Goal: Entertainment & Leisure: Consume media (video, audio)

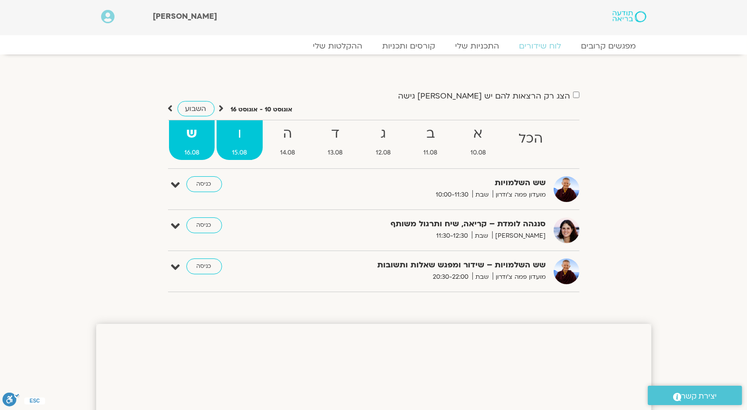
click at [235, 128] on strong "ו" at bounding box center [239, 134] width 46 height 22
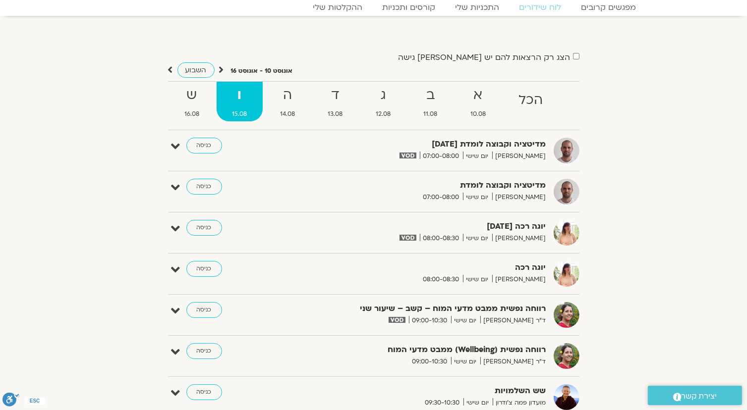
scroll to position [50, 0]
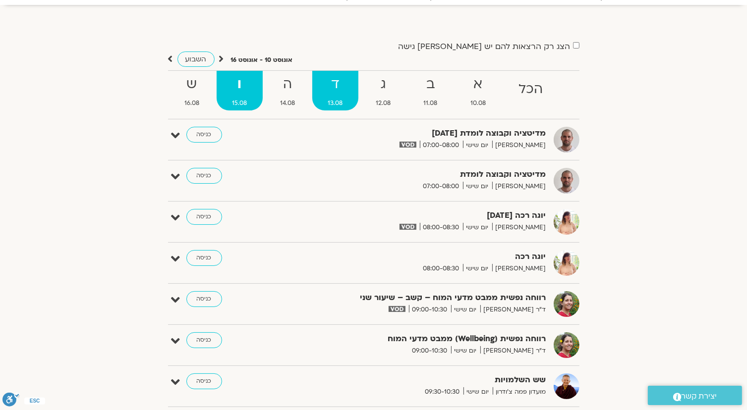
click at [346, 96] on link "ד 13.08" at bounding box center [335, 91] width 46 height 40
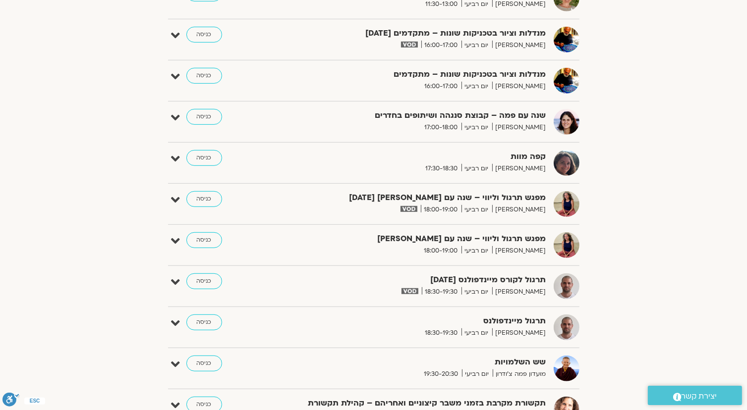
scroll to position [594, 0]
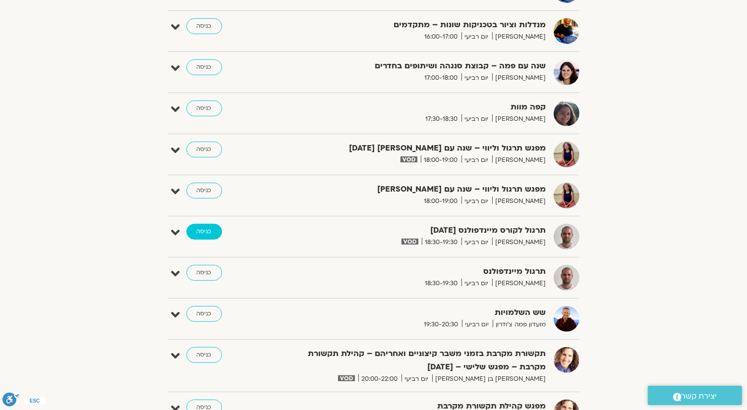
click at [206, 227] on link "כניסה" at bounding box center [204, 232] width 36 height 16
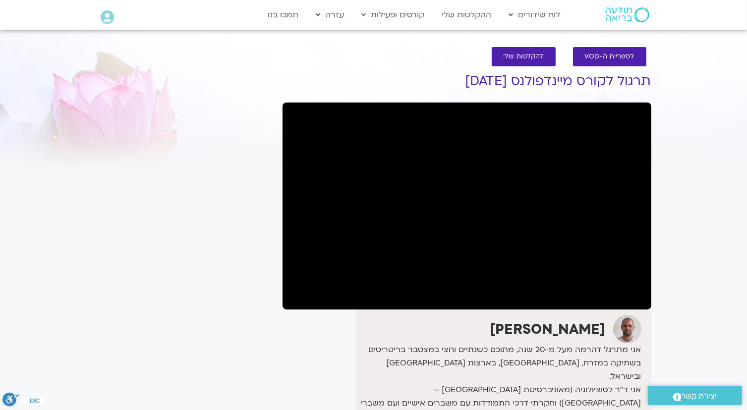
click at [694, 71] on section "לספריית ה-VOD להקלטות שלי תרגול לקורס מיינדפולנס [DATE] [PERSON_NAME] אני מתרגל…" at bounding box center [373, 317] width 747 height 560
